Goal: Find specific page/section: Find specific page/section

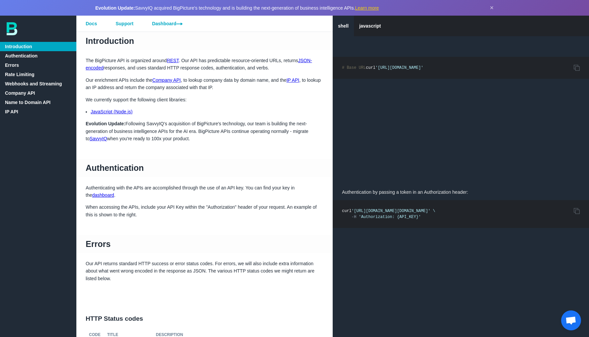
click at [149, 8] on span "Evolution Update: SavvyIQ acquired BigPicture's technology and is building the …" at bounding box center [236, 7] width 283 height 5
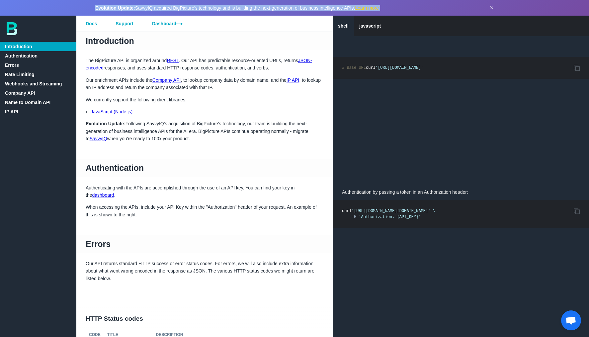
click at [149, 8] on span "Evolution Update: SavvyIQ acquired BigPicture's technology and is building the …" at bounding box center [236, 7] width 283 height 5
click at [151, 26] on link "Dashboard" at bounding box center [167, 24] width 49 height 16
